Goal: Transaction & Acquisition: Purchase product/service

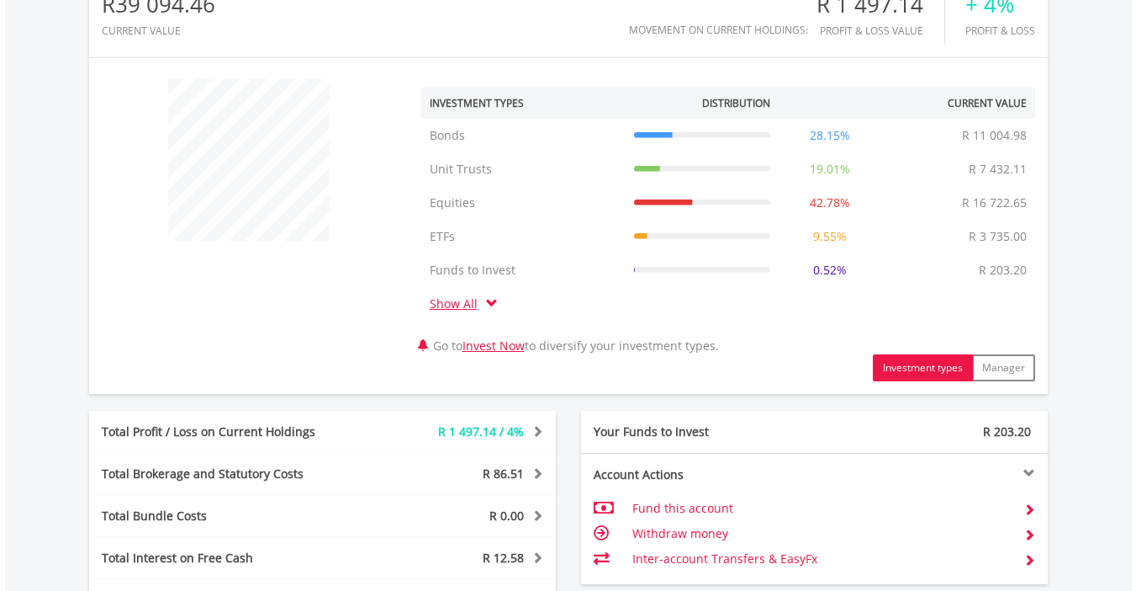
scroll to position [622, 0]
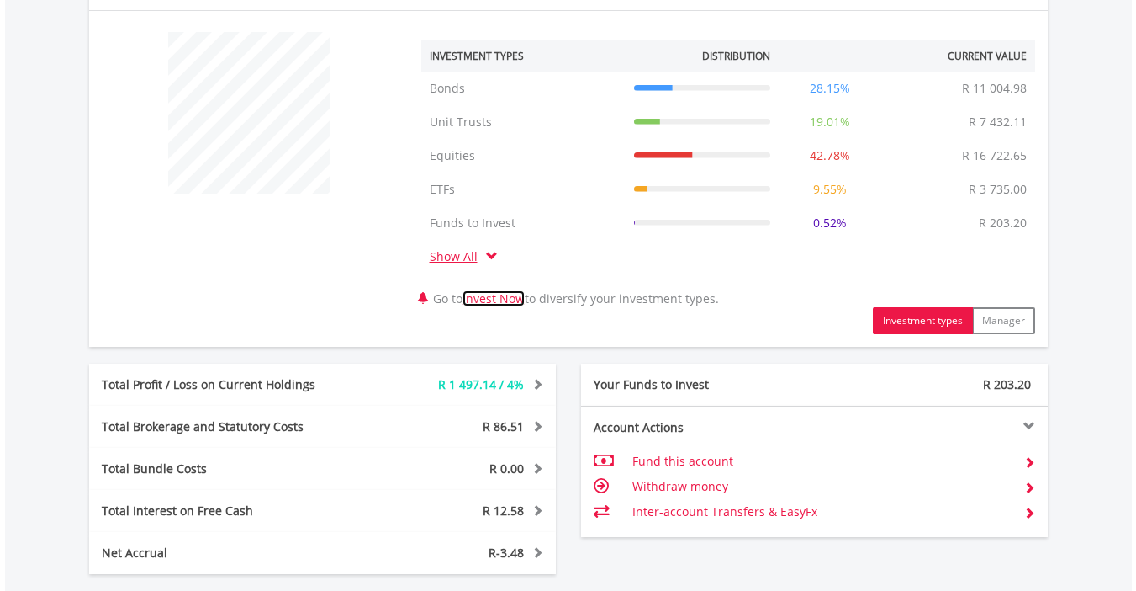
click at [503, 299] on link "Invest Now" at bounding box center [494, 298] width 62 height 16
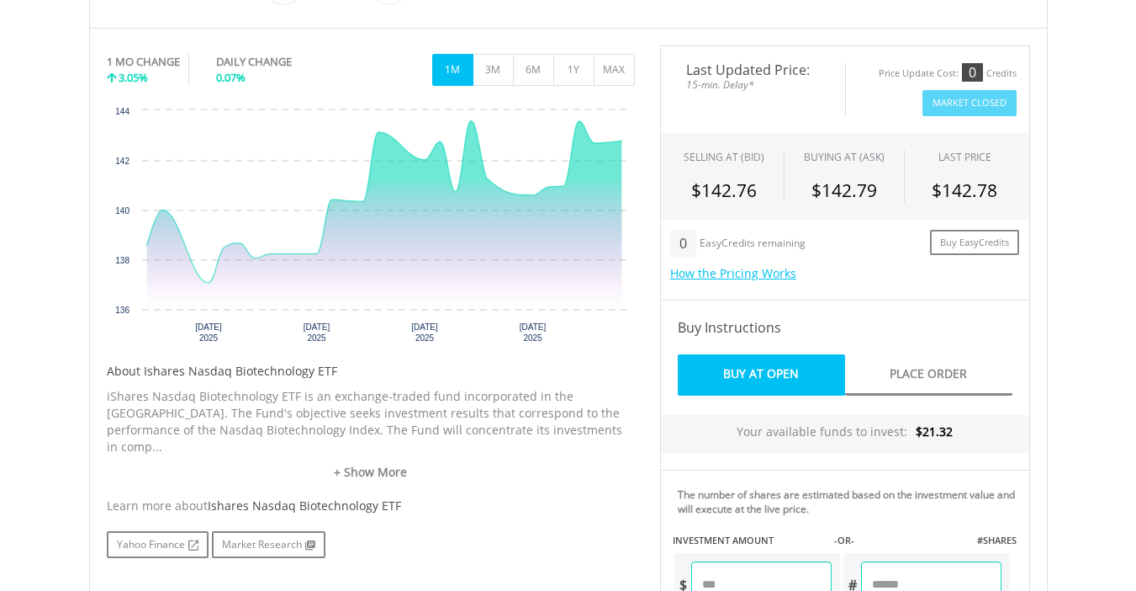
scroll to position [498, 0]
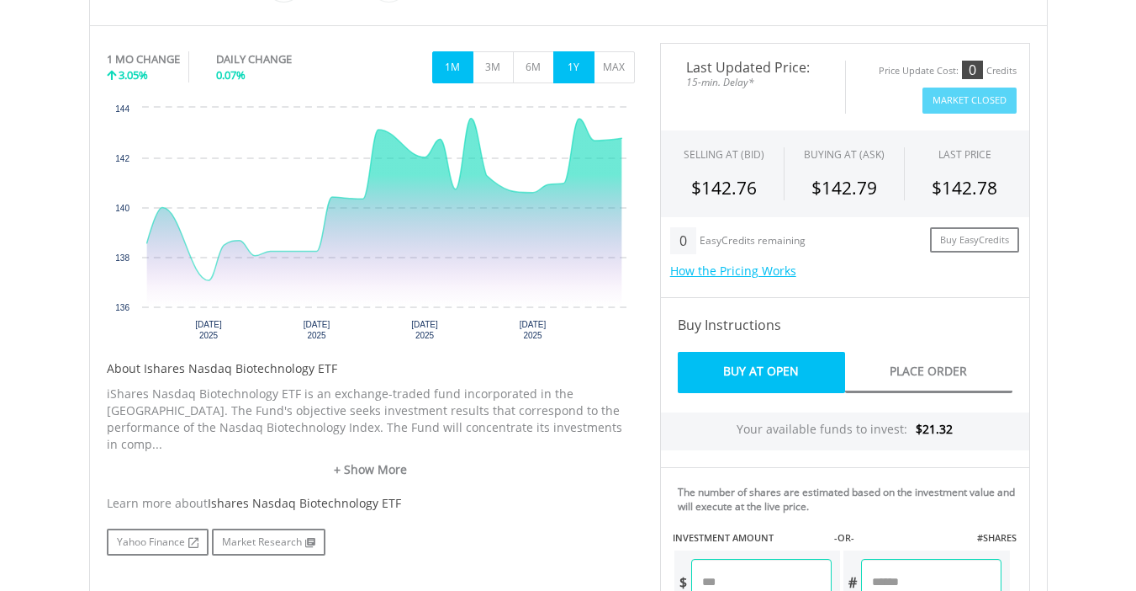
click at [579, 66] on button "1Y" at bounding box center [574, 67] width 41 height 32
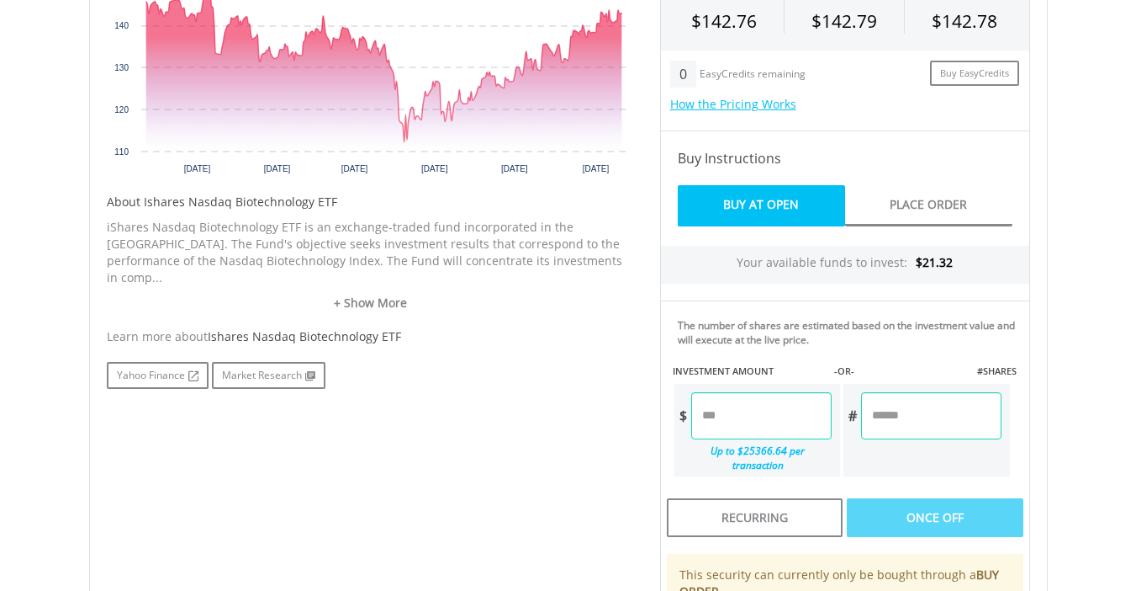
scroll to position [666, 0]
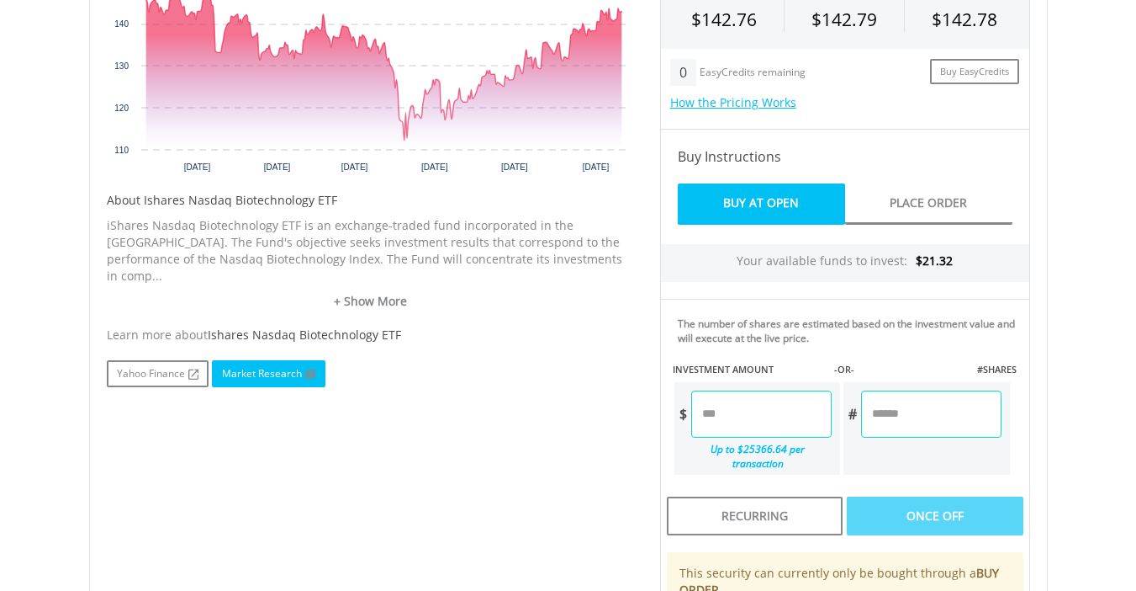
click at [273, 360] on link "Market Research" at bounding box center [269, 373] width 114 height 27
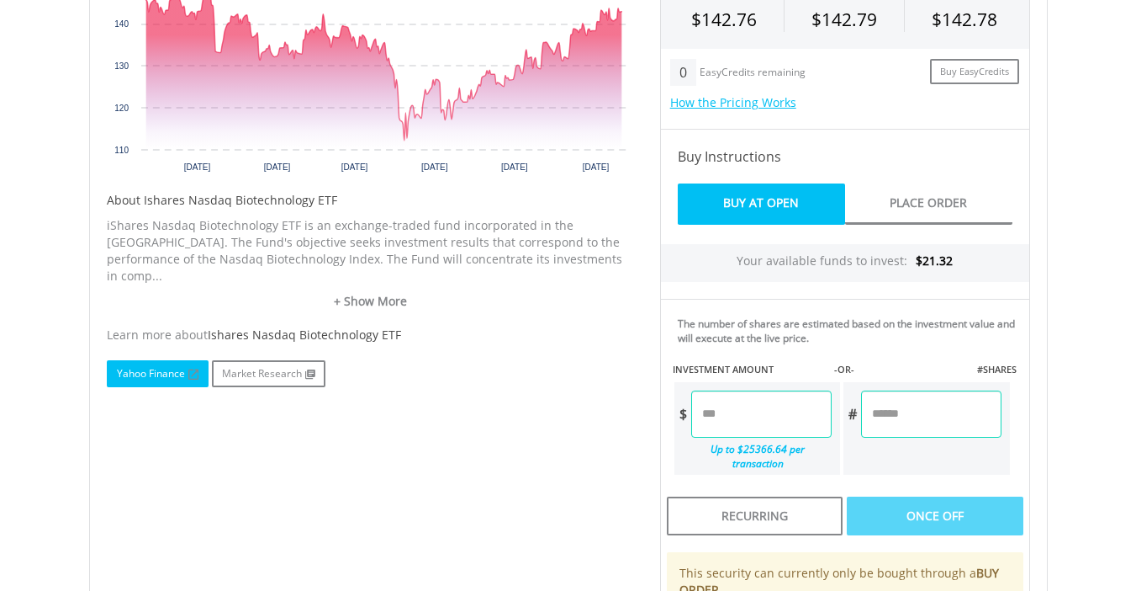
click at [183, 360] on link "Yahoo Finance" at bounding box center [158, 373] width 102 height 27
